Goal: Find contact information: Find contact information

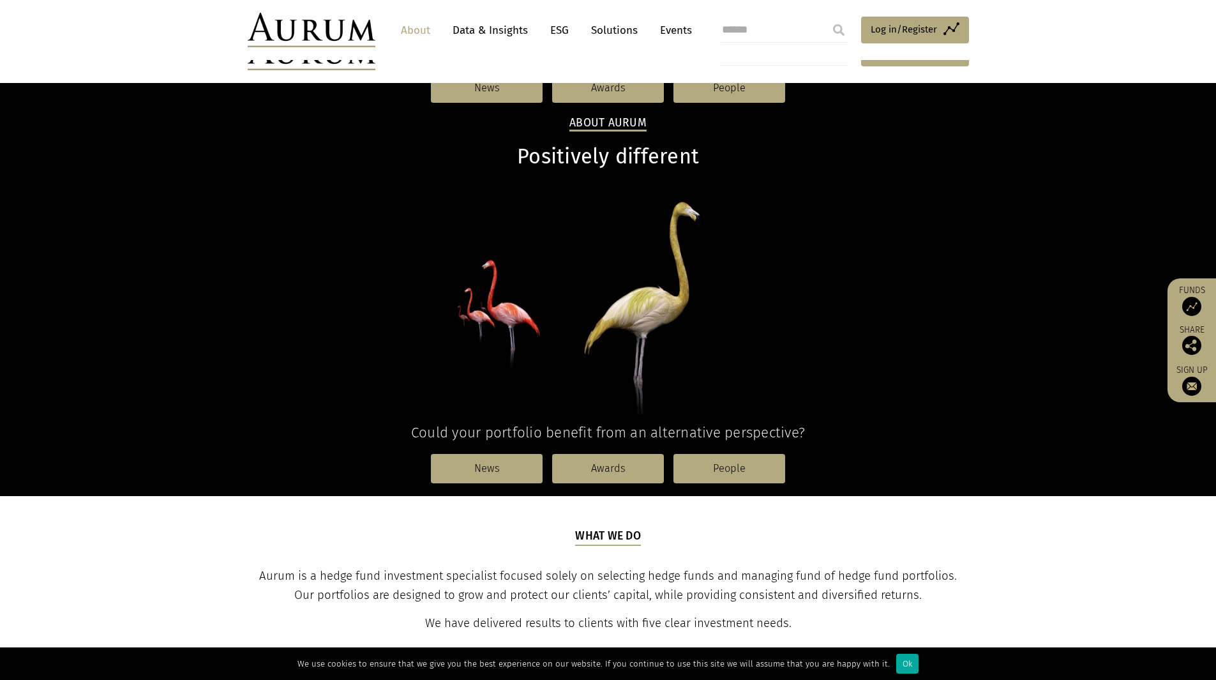
scroll to position [1224, 0]
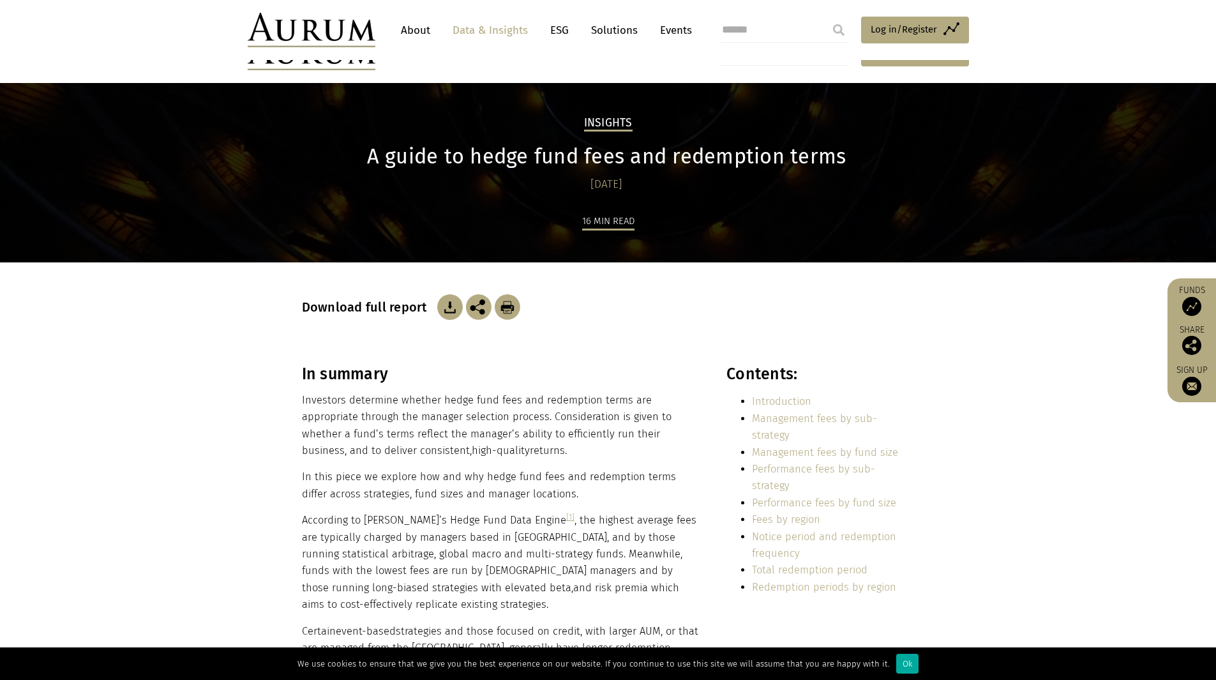
scroll to position [6318, 0]
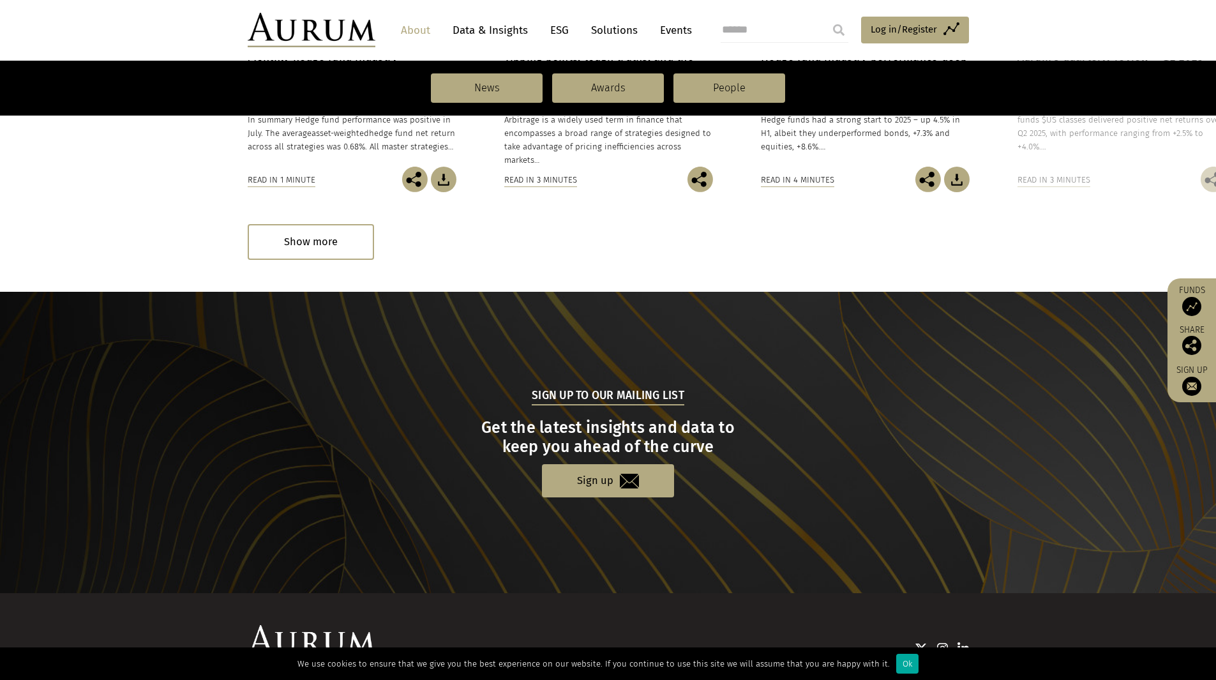
scroll to position [1225, 0]
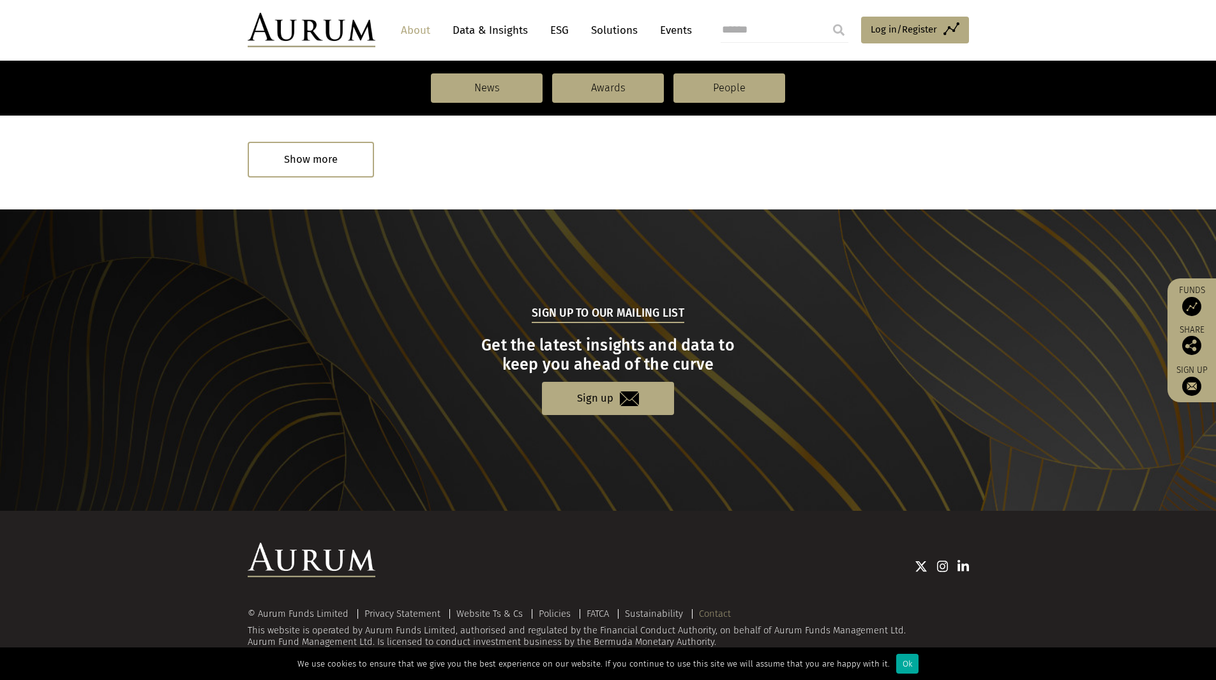
click at [713, 610] on link "Contact" at bounding box center [715, 613] width 32 height 11
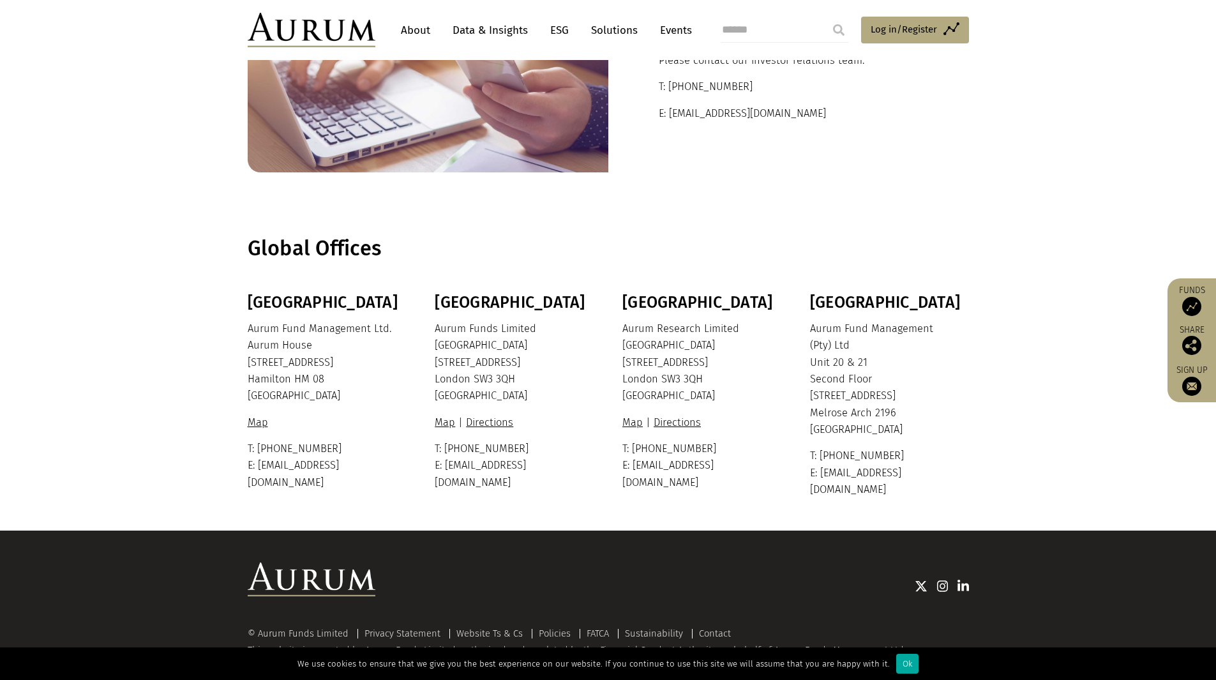
scroll to position [143, 0]
